Goal: Task Accomplishment & Management: Complete application form

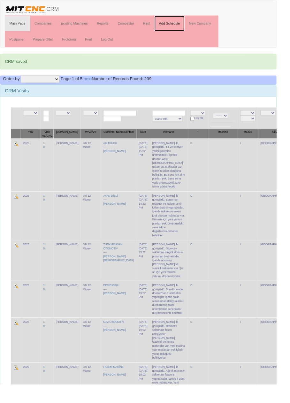
click at [177, 24] on link "Add Schedule" at bounding box center [178, 25] width 32 height 16
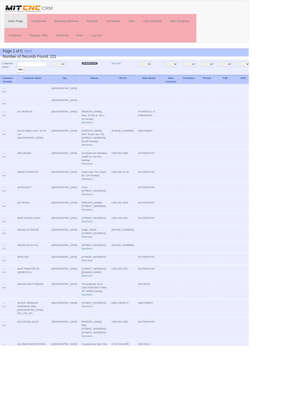
click at [95, 73] on link "New Company" at bounding box center [104, 73] width 19 height 3
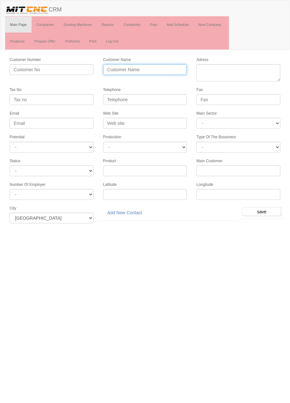
click at [122, 69] on input "Customer Name" at bounding box center [145, 69] width 84 height 11
type input "[PERSON_NAME]"
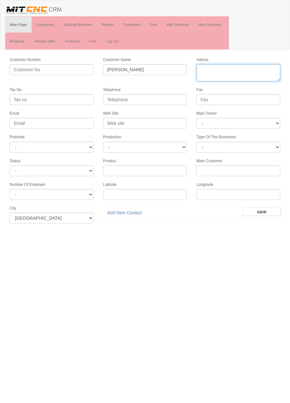
click at [212, 70] on textarea "Adress" at bounding box center [239, 72] width 84 height 17
paste textarea "[PERSON_NAME] Mahallesi, 10727. Sk. No:37 42110 Karatay"
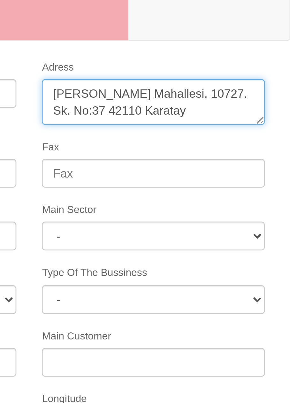
click at [250, 69] on textarea "Adress" at bounding box center [239, 72] width 84 height 17
click at [251, 71] on textarea "Adress" at bounding box center [239, 72] width 84 height 17
click at [234, 70] on textarea "Adress" at bounding box center [239, 72] width 84 height 17
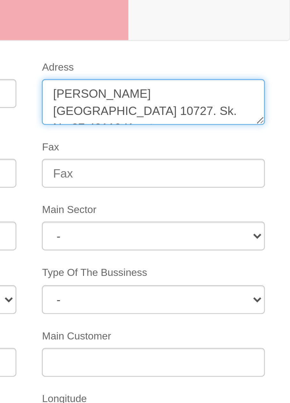
click at [273, 69] on textarea "Adress" at bounding box center [239, 72] width 84 height 17
click at [241, 75] on textarea "Adress" at bounding box center [239, 72] width 84 height 17
click at [244, 75] on textarea "Adress" at bounding box center [239, 72] width 84 height 17
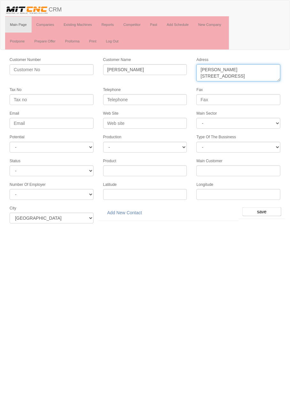
type textarea "[PERSON_NAME][STREET_ADDRESS]"
click at [155, 98] on input "Telephone" at bounding box center [145, 99] width 84 height 11
paste input "90 (332) 249 72 35"
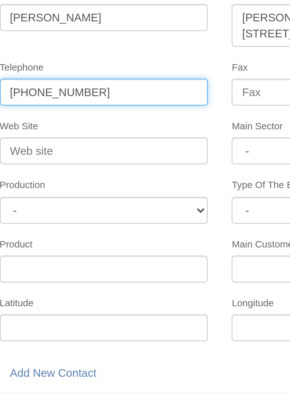
click at [140, 100] on input "90 (332) 249 72 35" at bounding box center [145, 99] width 84 height 11
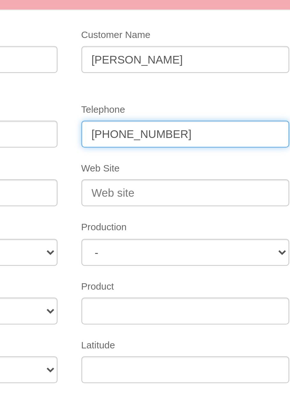
click at [141, 100] on input "90 (332) 249 72 35" at bounding box center [145, 99] width 84 height 11
click at [124, 98] on input "90 (332) 249 7235" at bounding box center [145, 99] width 84 height 11
click at [115, 99] on input "90 (332 249 7235" at bounding box center [145, 99] width 84 height 11
click at [110, 100] on input "90332 249 7235" at bounding box center [145, 99] width 84 height 11
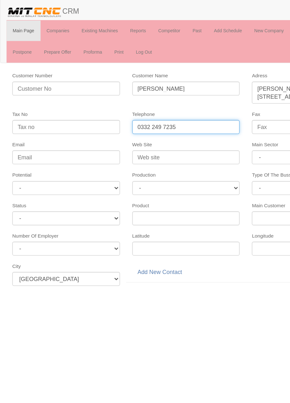
type input "0332 249 7235"
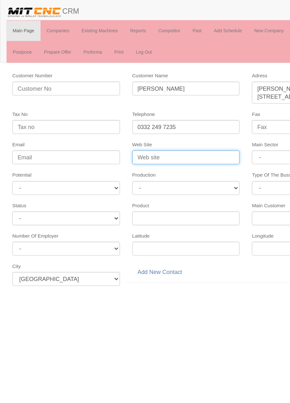
click at [137, 122] on input "Web Site" at bounding box center [145, 123] width 84 height 11
type input "www.seosanotomotiv.com"
click at [211, 123] on select "- DIE MOLD MACHINERY DEFENCE ELECTRICAL COMPONENTS MEDICAL TOOL MANUFACTURING J…" at bounding box center [239, 123] width 84 height 11
select select "370"
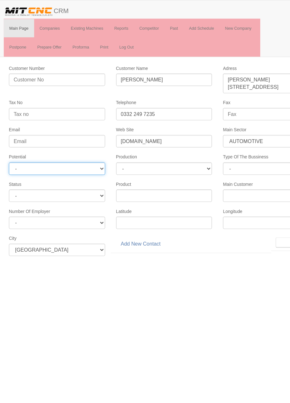
click at [24, 144] on select "- A1 A2 A3 B1 B2 B3 C1 C2 C3" at bounding box center [52, 147] width 84 height 11
select select "6"
click at [249, 210] on input "save" at bounding box center [262, 211] width 39 height 9
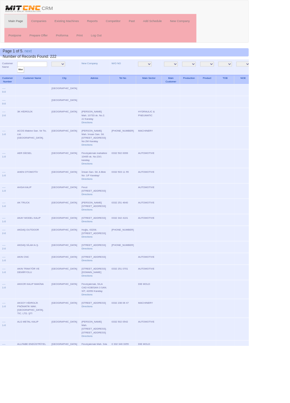
click at [30, 74] on input "text" at bounding box center [37, 75] width 35 height 6
type input "seosan"
click at [20, 78] on input "filter" at bounding box center [24, 81] width 8 height 7
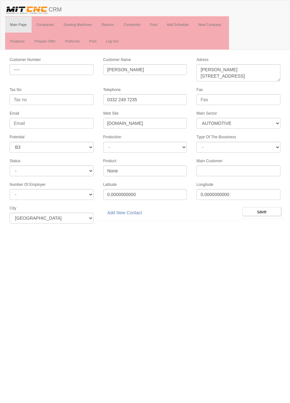
select select "370"
select select "6"
click at [117, 209] on link "Add New Contact" at bounding box center [124, 212] width 43 height 11
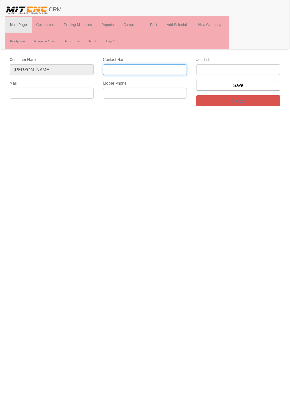
click at [112, 71] on input "Contact Name" at bounding box center [145, 69] width 84 height 11
type input "[PERSON_NAME]"
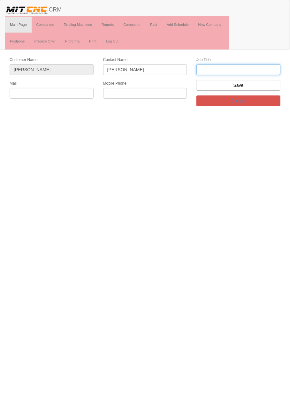
click at [206, 69] on input "text" at bounding box center [239, 69] width 84 height 11
type input "Genel Müdür"
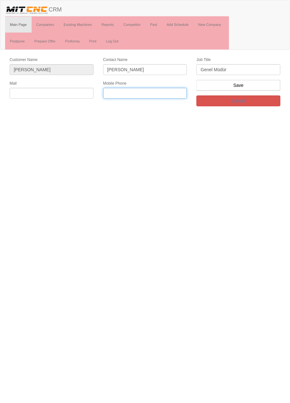
paste input "0554 305 81 59"
type input "0554 305 81 59"
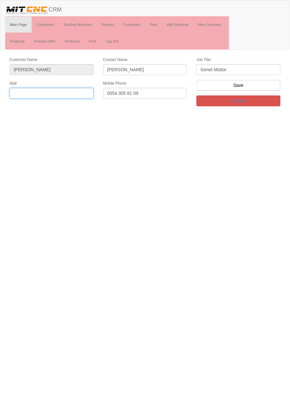
paste input "info@seosanotomotiv.com"
type input "info@seosanotomotiv.com"
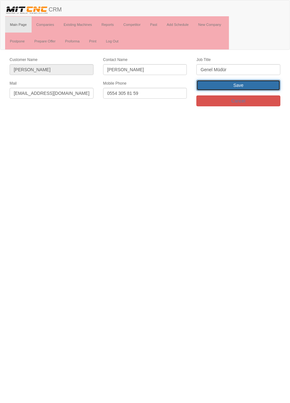
click at [257, 87] on input "Save" at bounding box center [239, 85] width 84 height 11
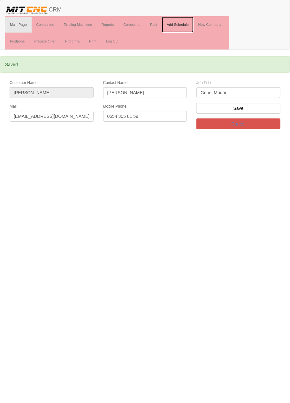
click at [181, 23] on link "Add Schedule" at bounding box center [178, 25] width 32 height 16
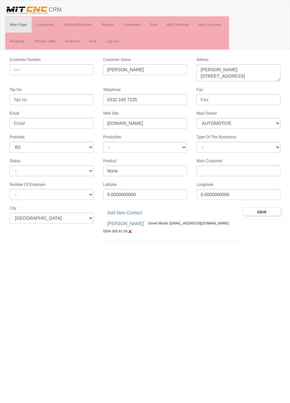
select select "370"
select select "6"
click at [264, 208] on input "save" at bounding box center [262, 211] width 39 height 9
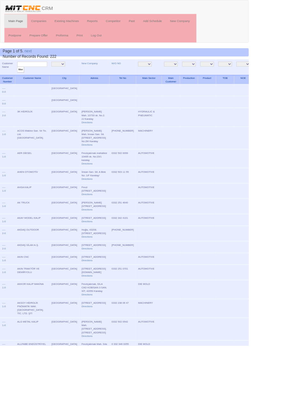
click at [46, 75] on input "text" at bounding box center [37, 75] width 35 height 6
type input "Znc"
click at [20, 78] on input "filter" at bounding box center [24, 81] width 8 height 7
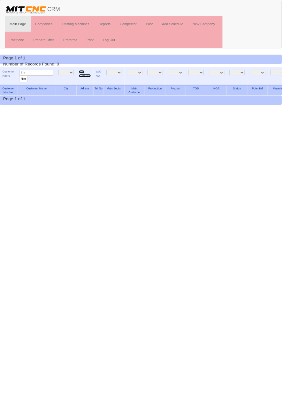
click at [87, 77] on link "New Company" at bounding box center [87, 75] width 12 height 7
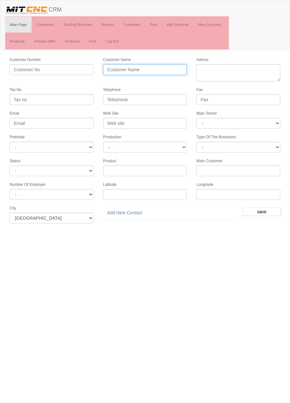
click at [153, 71] on input "Customer Name" at bounding box center [145, 69] width 84 height 11
type input "ZNC OTOMOTİV"
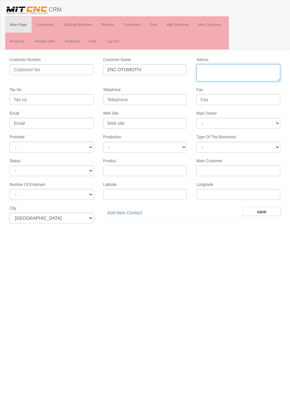
click at [227, 71] on textarea "Adress" at bounding box center [239, 72] width 84 height 17
click at [216, 72] on textarea "Adress" at bounding box center [239, 72] width 84 height 17
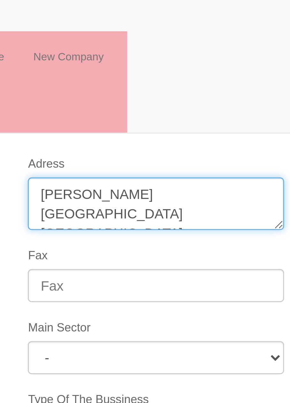
click at [221, 75] on textarea "Adress" at bounding box center [239, 72] width 84 height 17
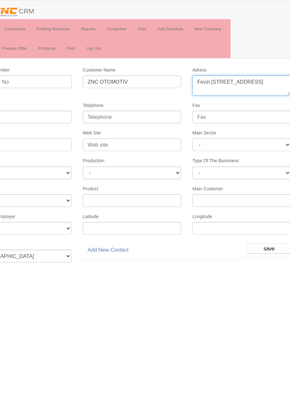
type textarea "Fevzi [STREET_ADDRESS]"
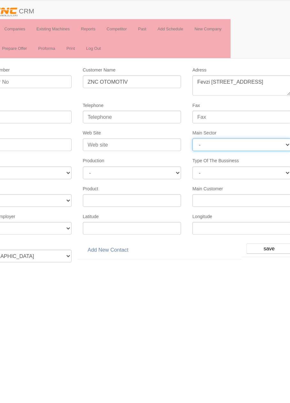
click at [255, 124] on select "- DIE MOLD MACHINERY DEFENCE ELECTRICAL COMPONENTS MEDICAL TOOL MANUFACTURING J…" at bounding box center [239, 123] width 84 height 11
select select "370"
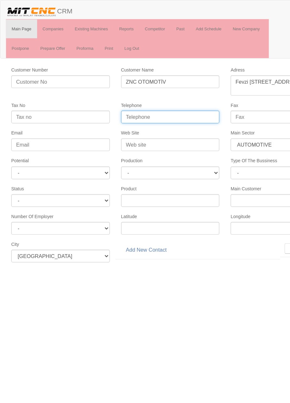
paste input "0545 398 09 02"
click at [134, 100] on input "0545 398 09 02" at bounding box center [145, 99] width 84 height 11
type input "0545 398 0902"
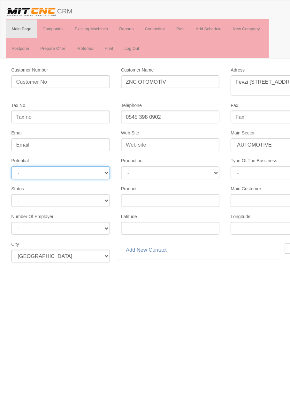
click at [18, 149] on select "- A1 A2 A3 B1 B2 B3 C1 C2 C3" at bounding box center [52, 147] width 84 height 11
select select "6"
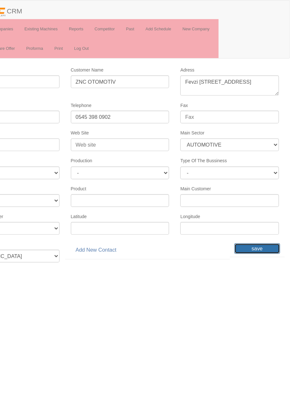
click at [264, 208] on input "save" at bounding box center [262, 211] width 39 height 9
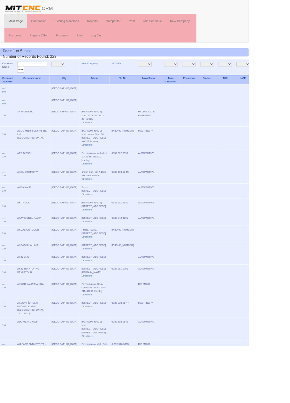
click at [37, 75] on input "text" at bounding box center [37, 75] width 35 height 6
type input "znc"
click at [20, 78] on input "filter" at bounding box center [24, 81] width 8 height 7
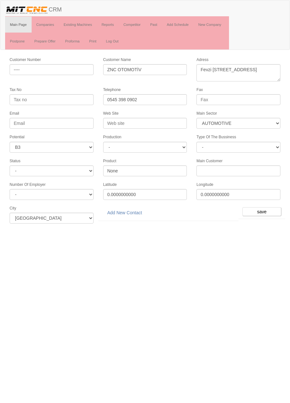
select select "370"
select select "6"
click at [125, 210] on link "Add New Contact" at bounding box center [124, 212] width 43 height 11
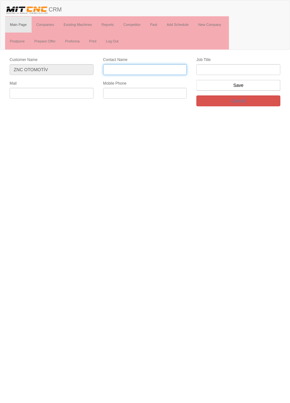
click at [146, 69] on input "Contact Name" at bounding box center [145, 69] width 84 height 11
type input "[PERSON_NAME]"
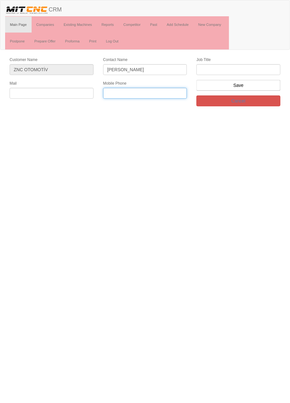
paste input "0545 398 09 02"
click at [135, 94] on input "0545 398 09 02" at bounding box center [145, 93] width 84 height 11
type input "0545 398 0902"
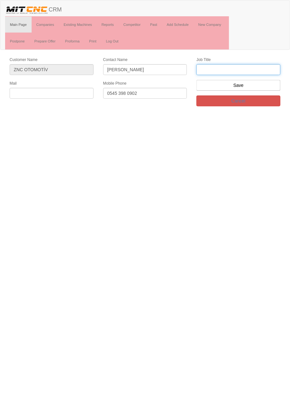
click at [271, 68] on input "text" at bounding box center [239, 69] width 84 height 11
type input "Firma Sahibi"
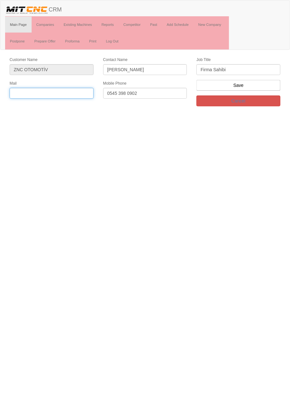
paste input "[EMAIL_ADDRESS][DOMAIN_NAME]"
type input "yasarzencirci21@gmail.com"
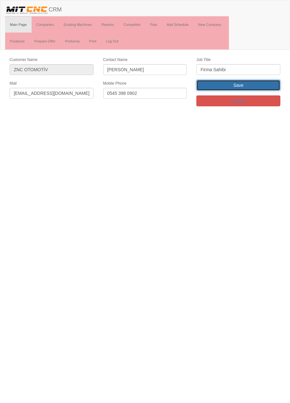
click at [212, 87] on input "Save" at bounding box center [239, 85] width 84 height 11
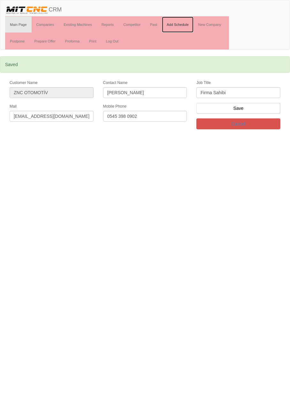
click at [173, 26] on link "Add Schedule" at bounding box center [178, 25] width 32 height 16
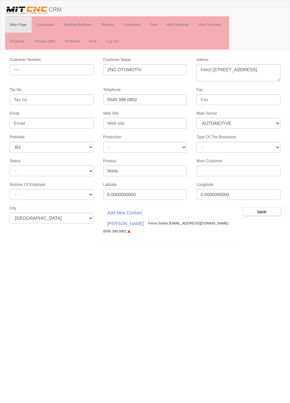
select select "370"
select select "6"
click at [265, 209] on input "save" at bounding box center [262, 211] width 39 height 9
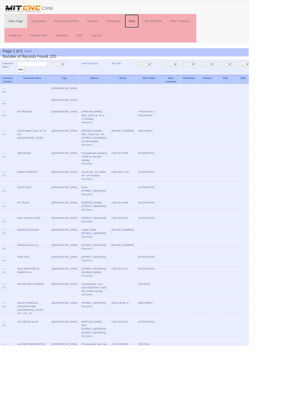
click at [155, 24] on link "Past" at bounding box center [153, 25] width 17 height 16
